Goal: Check status: Check status

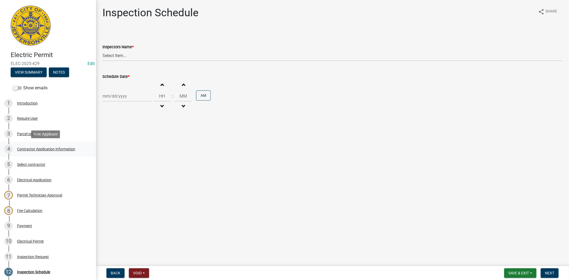
click at [38, 148] on div "Contractor Application Information" at bounding box center [46, 149] width 58 height 4
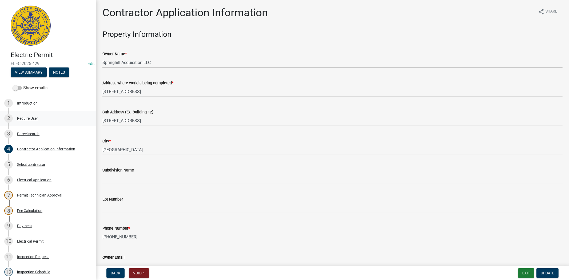
click at [29, 119] on div "Require User" at bounding box center [27, 118] width 21 height 4
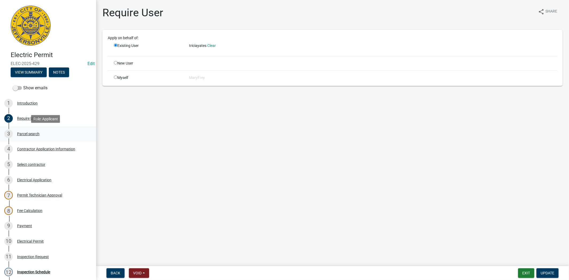
click at [29, 132] on div "Parcel search" at bounding box center [28, 134] width 22 height 4
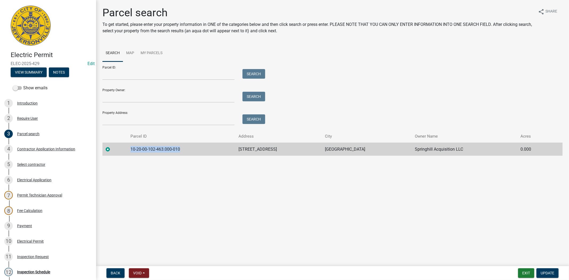
drag, startPoint x: 189, startPoint y: 147, endPoint x: 132, endPoint y: 151, distance: 57.7
click at [132, 151] on td "10-20-00-102-463.000-010" at bounding box center [181, 149] width 108 height 13
copy td "10-20-00-102-463.000-010"
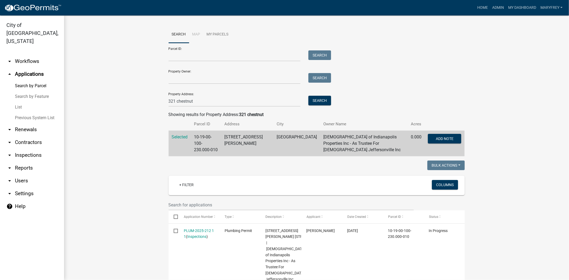
scroll to position [415, 0]
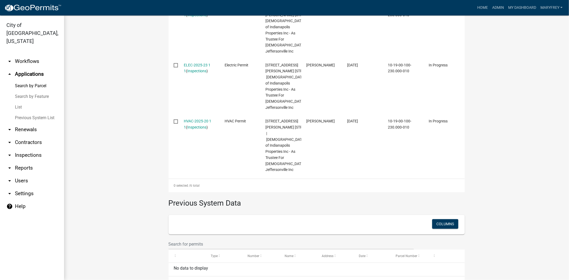
click at [27, 55] on link "arrow_drop_down Workflows" at bounding box center [32, 61] width 64 height 13
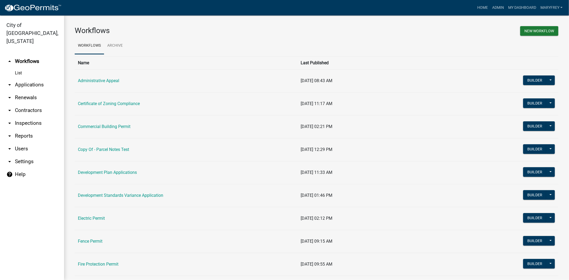
click at [27, 78] on link "arrow_drop_down Applications" at bounding box center [32, 84] width 64 height 13
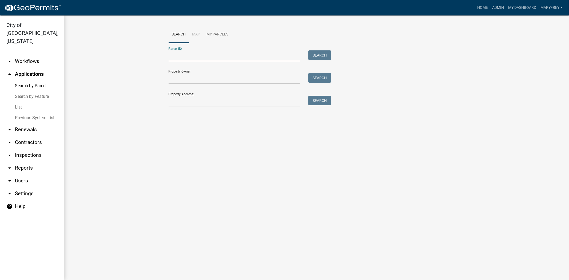
paste input "10-20-00-102-463.000-010"
type input "10-20-00-102-463.000-010"
click at [321, 55] on button "Search" at bounding box center [319, 55] width 23 height 10
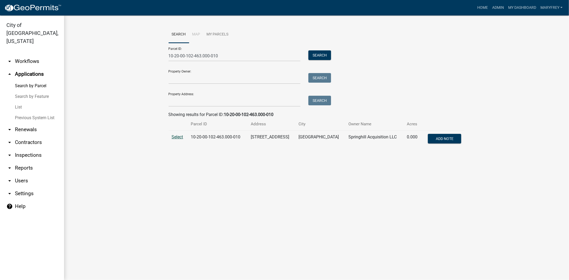
click at [179, 135] on span "Select" at bounding box center [177, 136] width 11 height 5
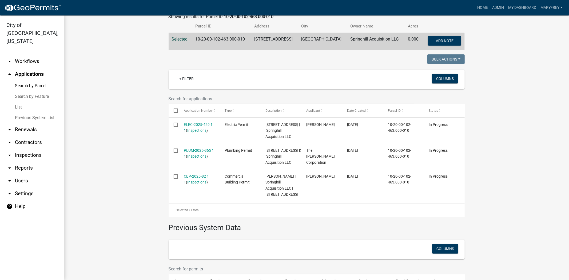
scroll to position [112, 0]
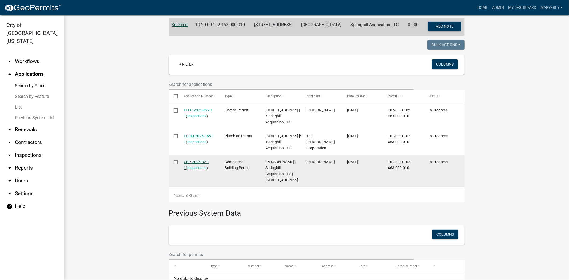
click at [191, 170] on link "CBP-2025-82 1 1" at bounding box center [196, 165] width 25 height 10
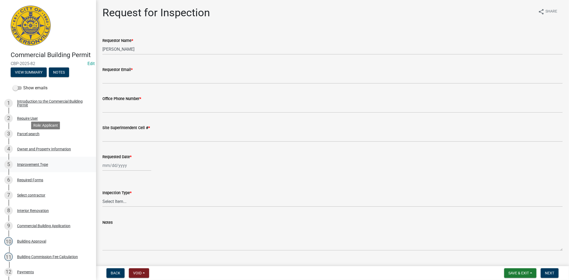
click at [28, 163] on div "Improvement Type" at bounding box center [32, 165] width 31 height 4
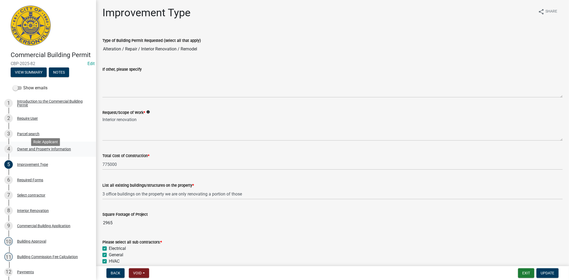
click at [30, 151] on div "Owner and Property Information" at bounding box center [44, 149] width 54 height 4
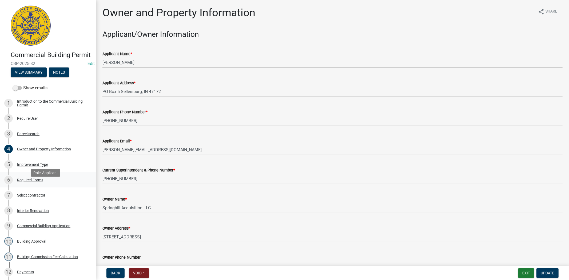
click at [26, 182] on div "Required Forms" at bounding box center [30, 180] width 26 height 4
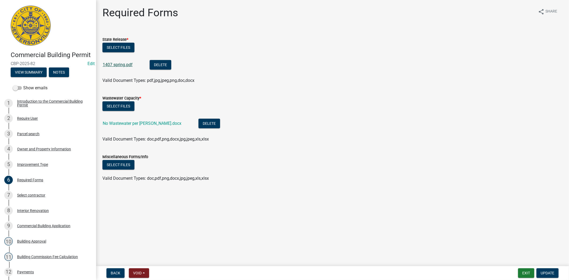
click at [118, 66] on link "1407 spring.pdf" at bounding box center [118, 64] width 30 height 5
click at [136, 124] on link "No Wastewater per [PERSON_NAME].docx" at bounding box center [142, 123] width 79 height 5
